Goal: Task Accomplishment & Management: Use online tool/utility

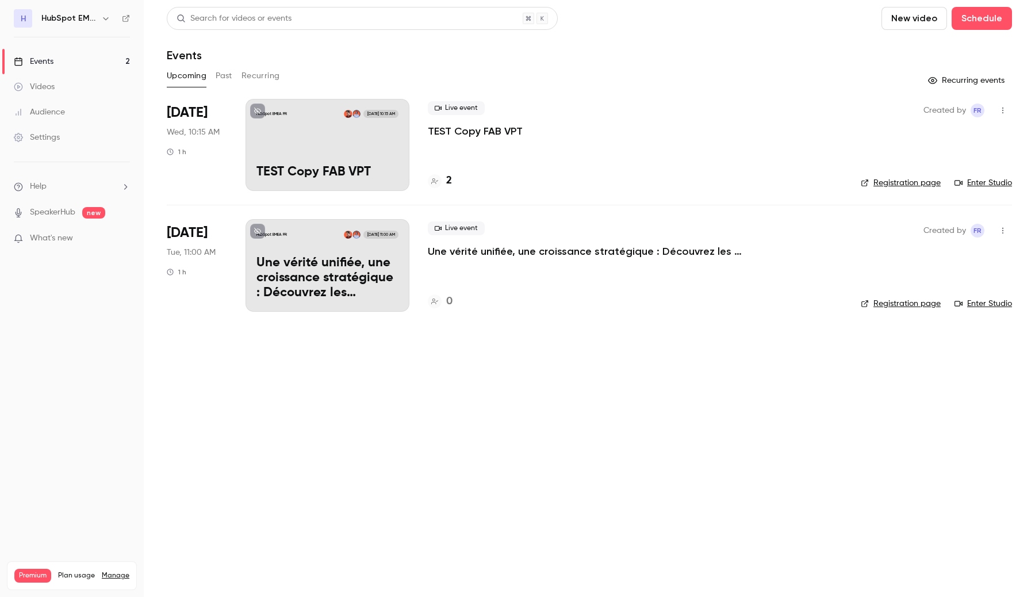
click at [68, 62] on link "Events 2" at bounding box center [72, 61] width 144 height 25
click at [101, 15] on icon "button" at bounding box center [105, 18] width 9 height 9
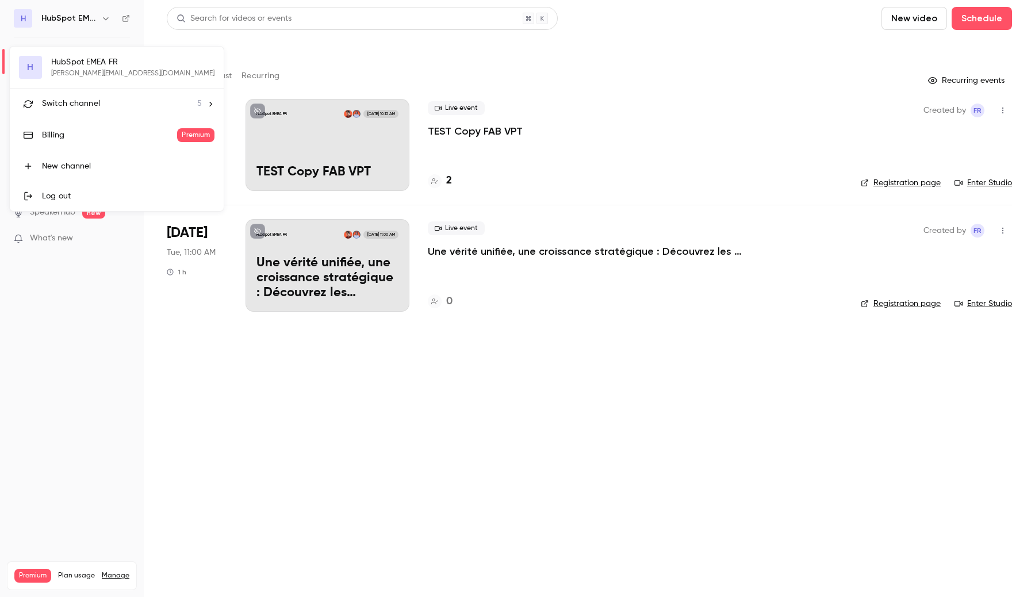
click at [77, 93] on li "Switch channel 5" at bounding box center [117, 104] width 214 height 30
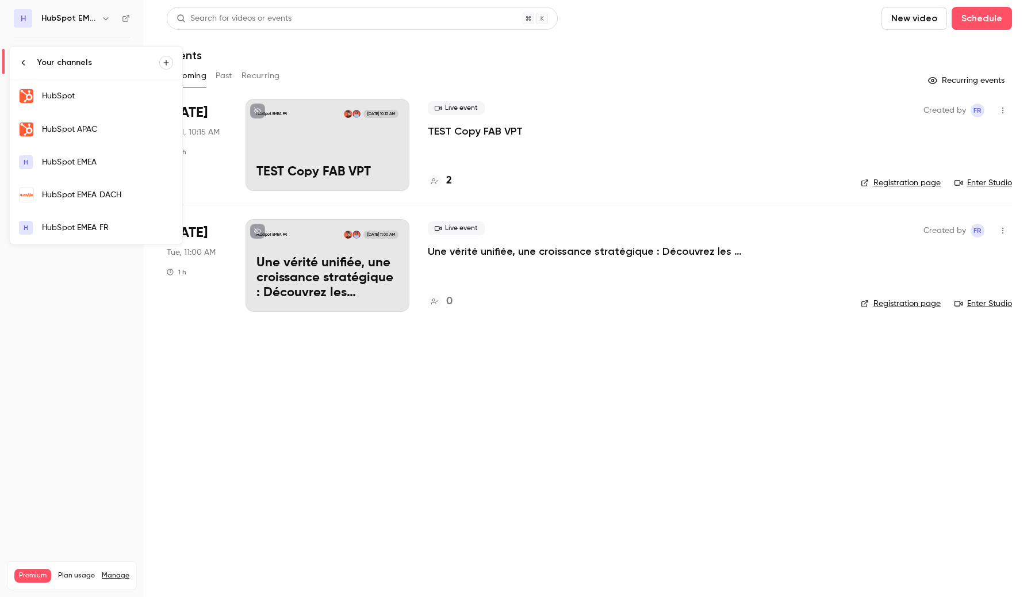
click at [76, 100] on div "HubSpot" at bounding box center [107, 96] width 131 height 12
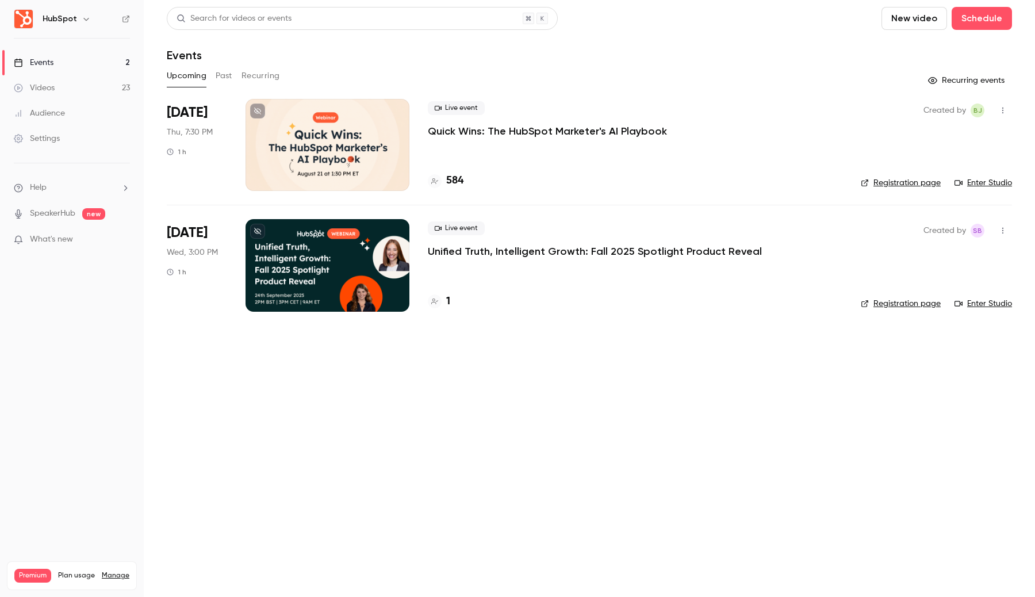
click at [293, 156] on div at bounding box center [328, 145] width 164 height 92
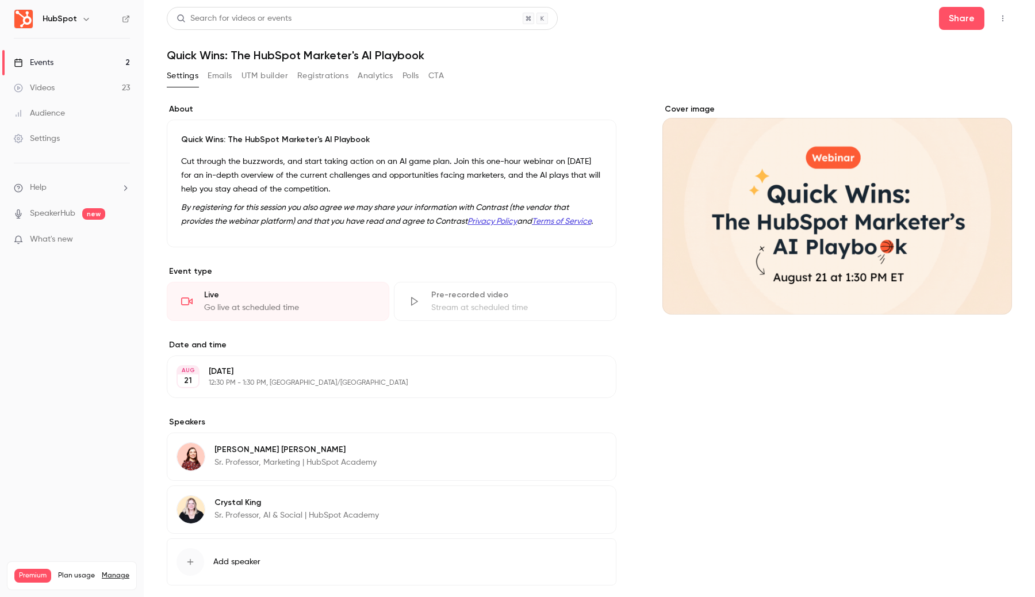
click at [215, 75] on button "Emails" at bounding box center [220, 76] width 24 height 18
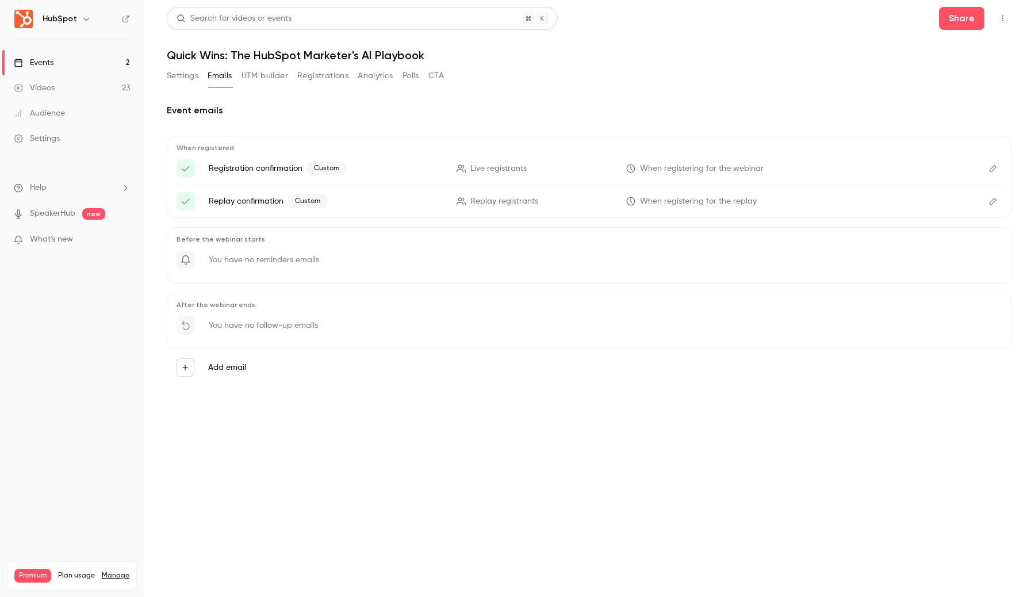
click at [985, 170] on button "Edit" at bounding box center [993, 168] width 18 height 18
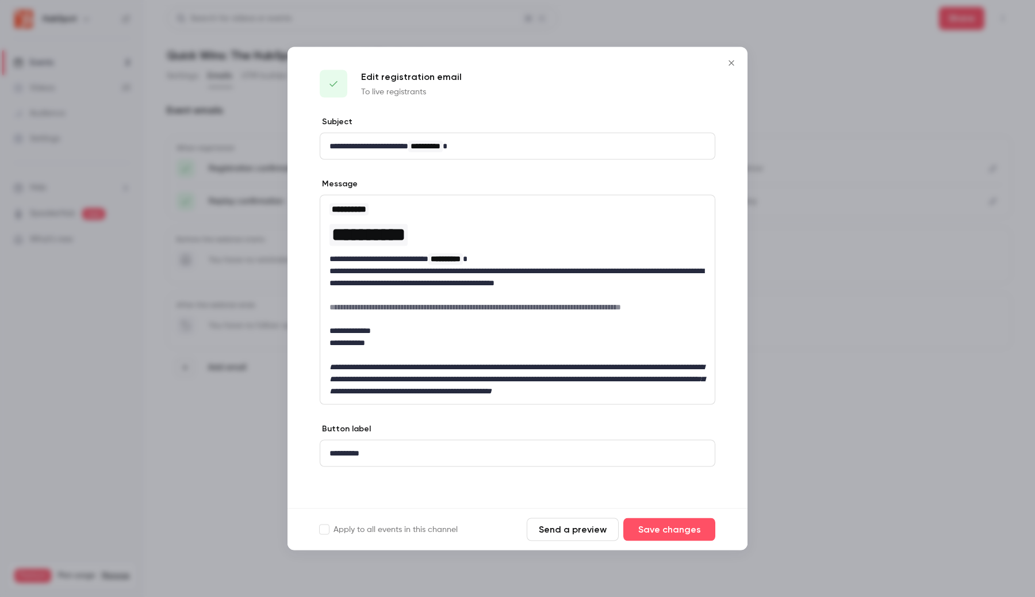
click at [557, 541] on button "Send a preview" at bounding box center [573, 529] width 92 height 23
